Goal: Transaction & Acquisition: Purchase product/service

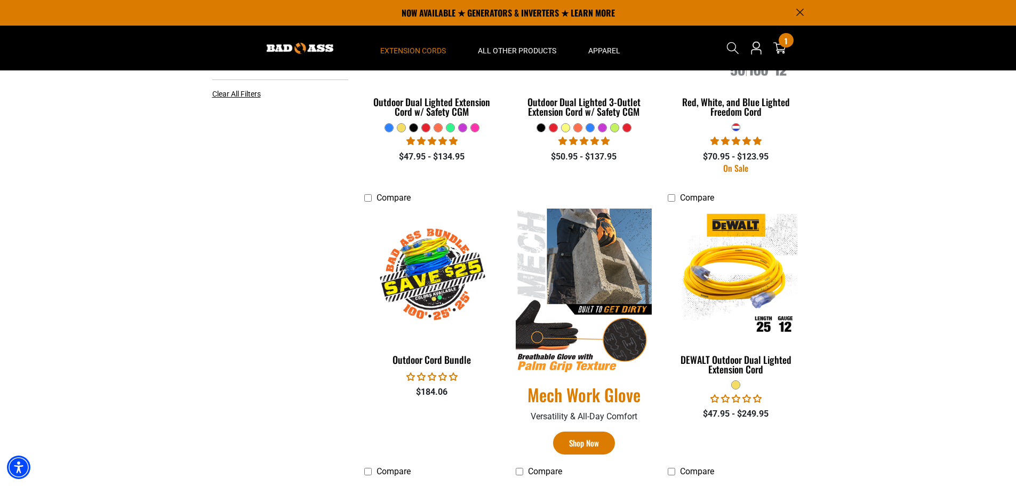
scroll to position [107, 0]
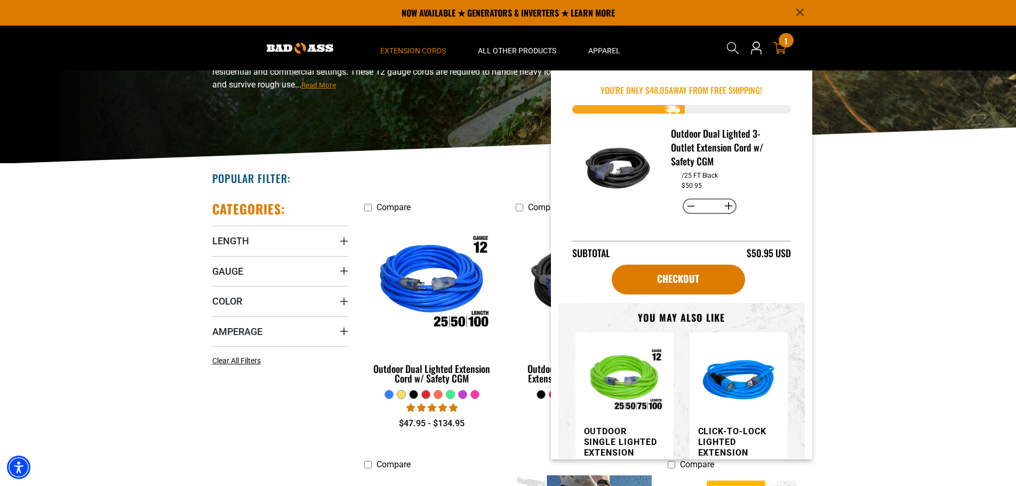
click at [784, 37] on span "1" at bounding box center [785, 41] width 3 height 8
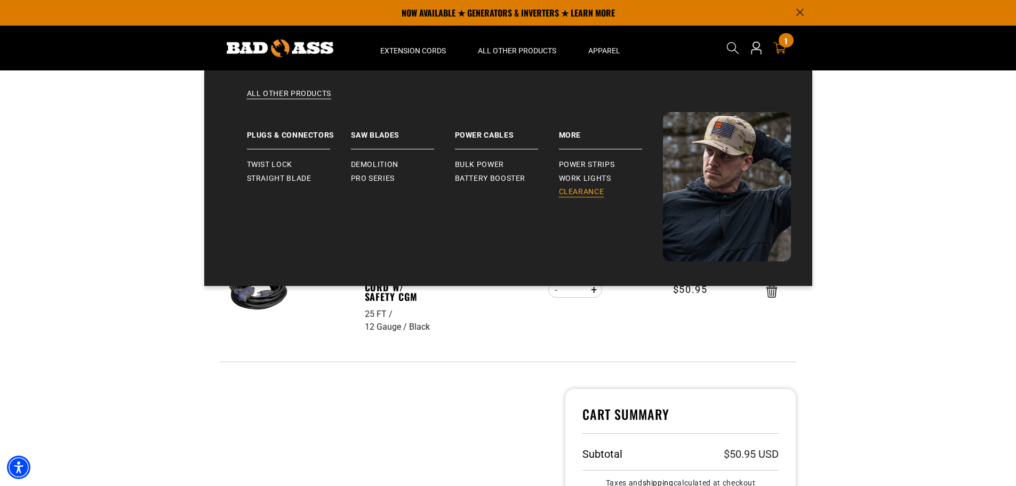
click at [581, 187] on span "Clearance" at bounding box center [581, 192] width 45 height 10
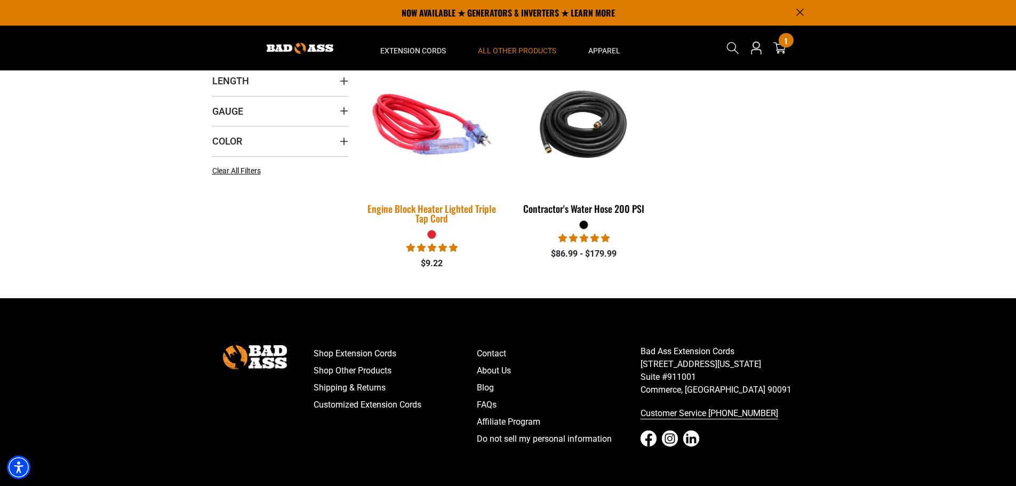
scroll to position [107, 0]
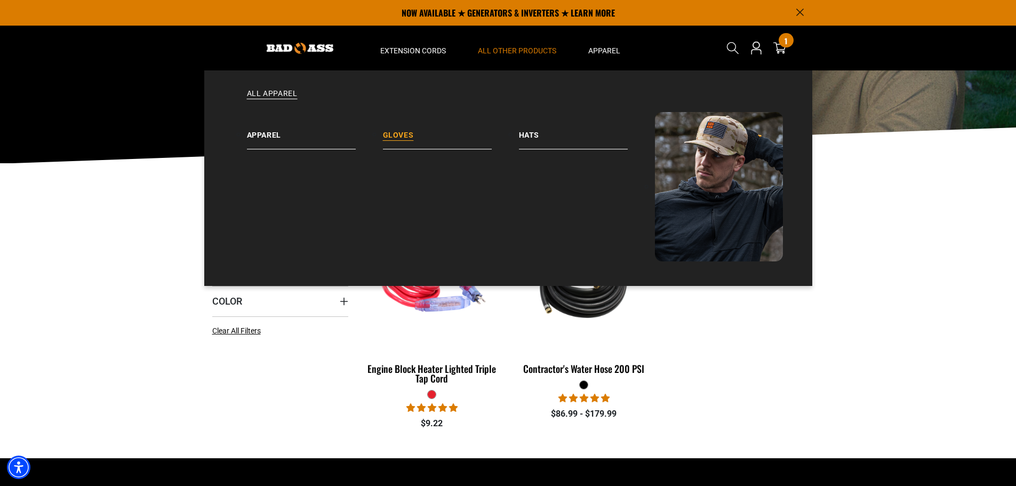
click at [427, 140] on link "Gloves" at bounding box center [451, 130] width 136 height 37
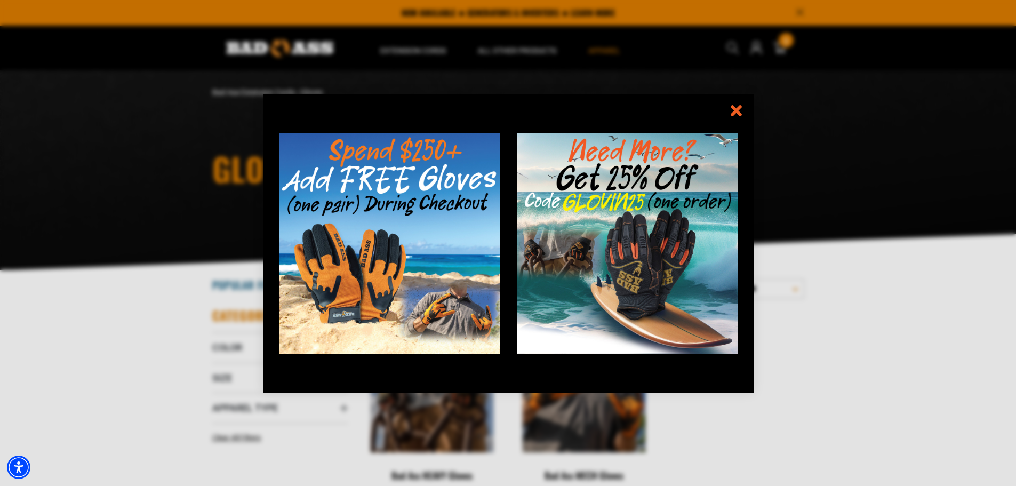
click at [740, 104] on icon "information" at bounding box center [735, 110] width 15 height 15
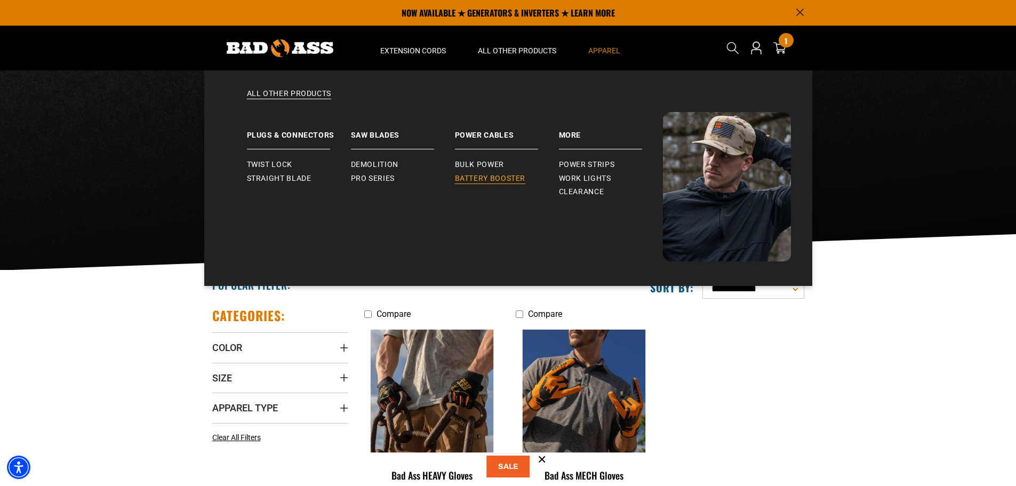
click at [481, 180] on span "Battery Booster" at bounding box center [490, 179] width 71 height 10
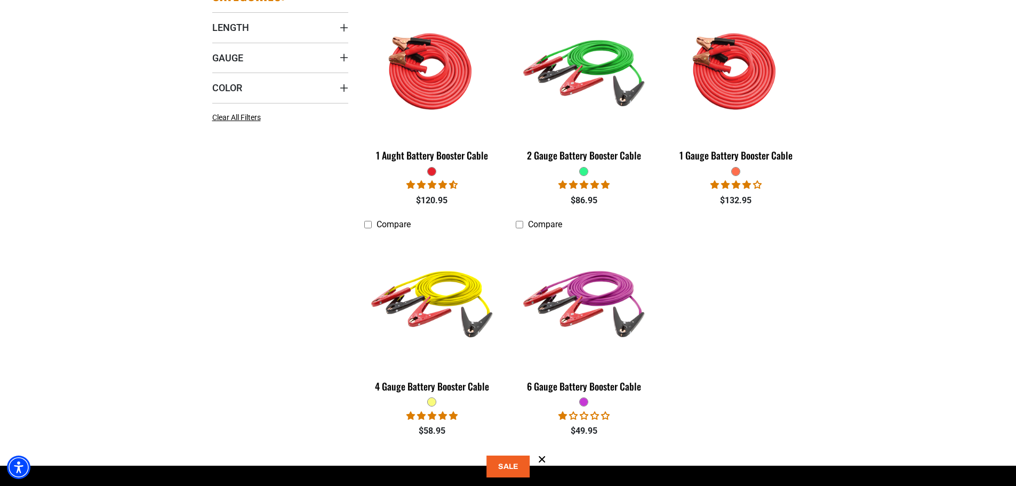
scroll to position [53, 0]
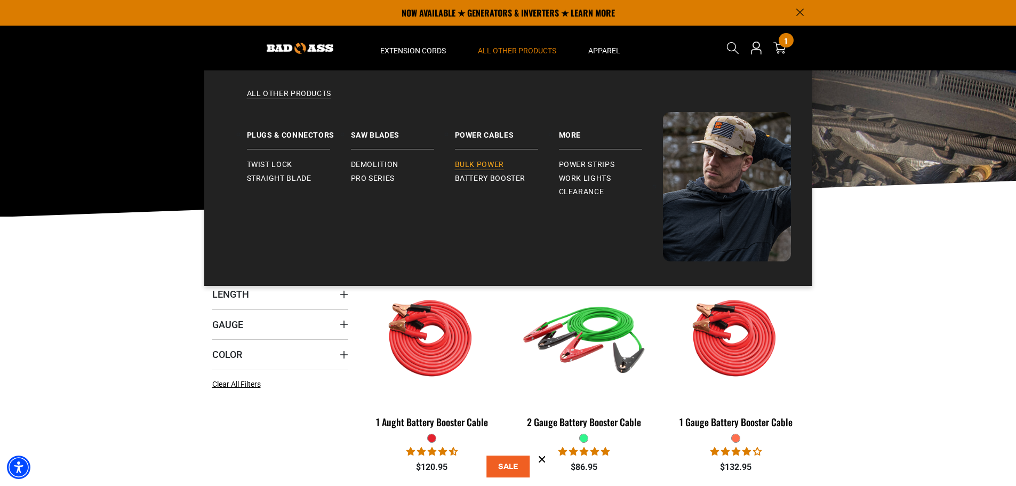
click at [474, 163] on span "Bulk Power" at bounding box center [479, 165] width 49 height 10
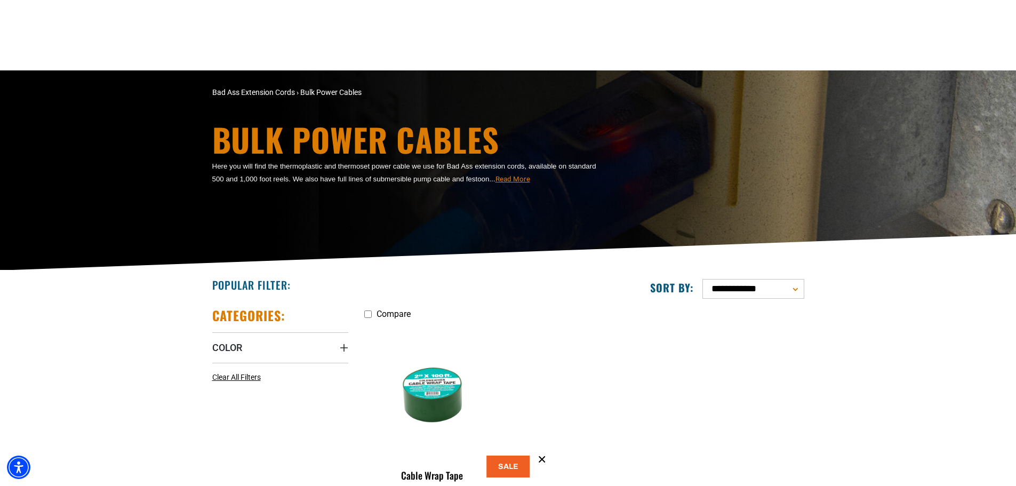
scroll to position [160, 0]
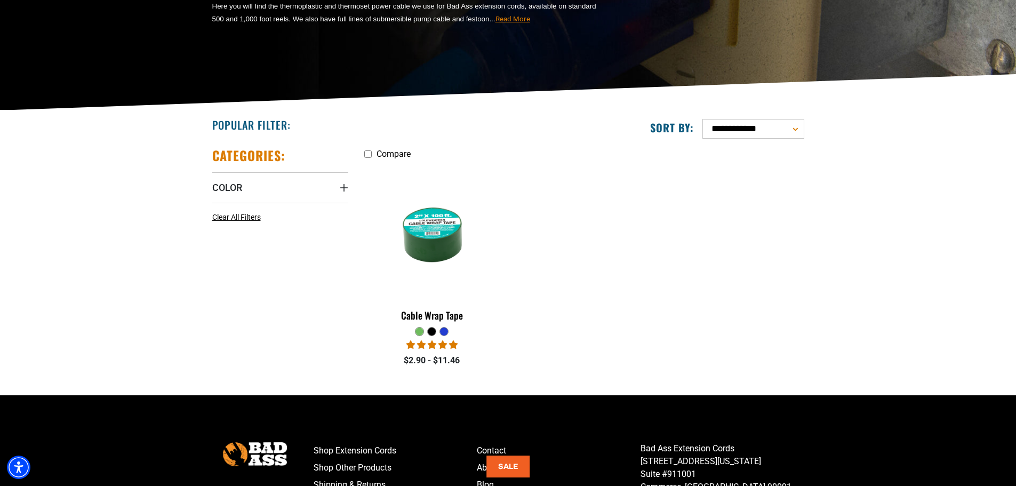
click at [431, 330] on div at bounding box center [432, 331] width 8 height 8
click at [346, 189] on icon "Color" at bounding box center [344, 187] width 9 height 9
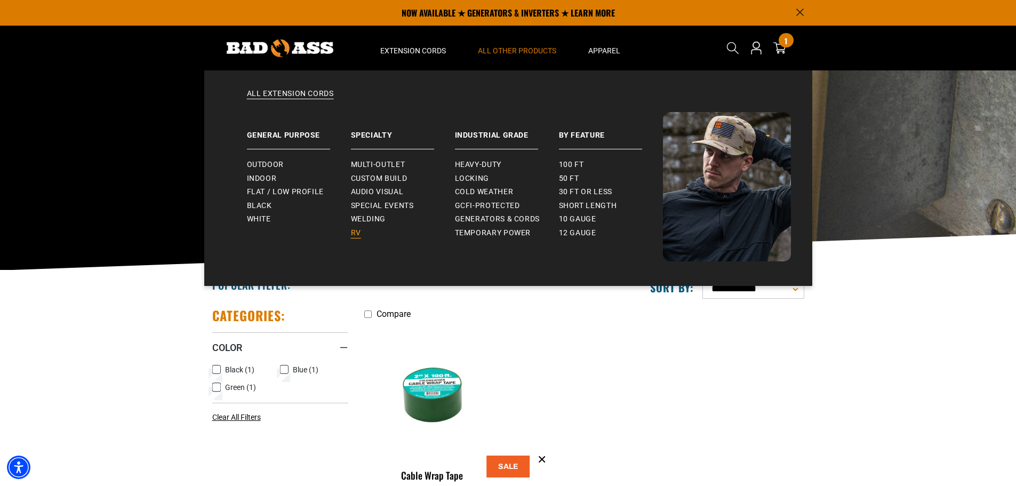
click at [354, 231] on span "RV" at bounding box center [356, 233] width 10 height 10
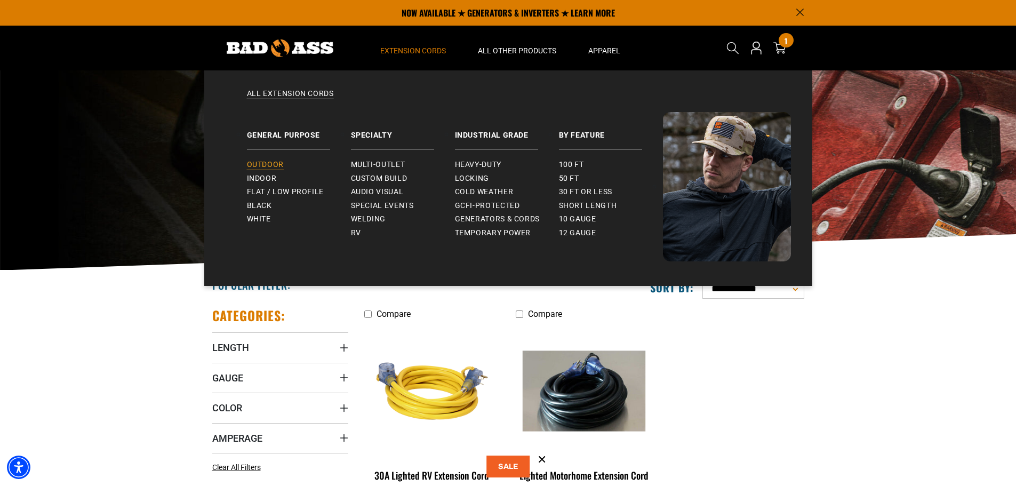
click at [260, 161] on span "Outdoor" at bounding box center [265, 165] width 37 height 10
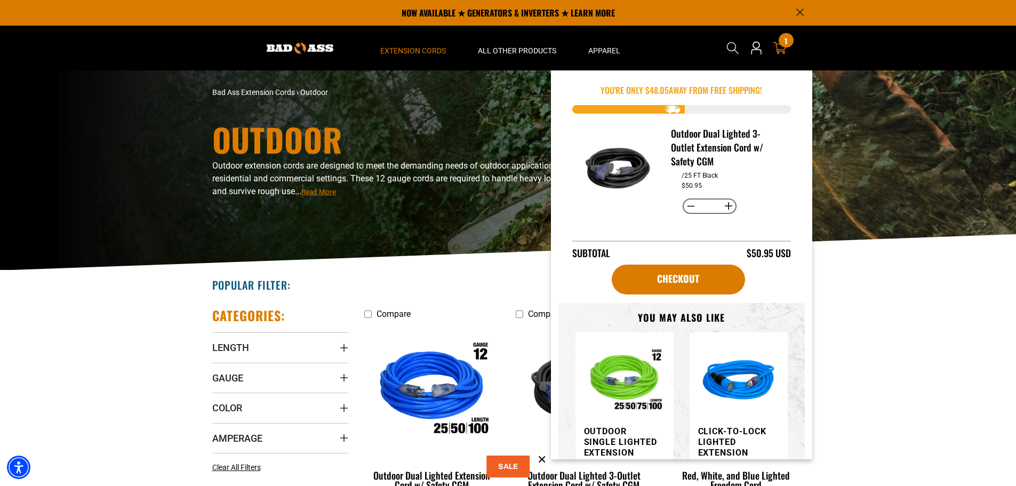
click at [782, 43] on div "1 1 item" at bounding box center [786, 40] width 14 height 14
